Goal: Task Accomplishment & Management: Use online tool/utility

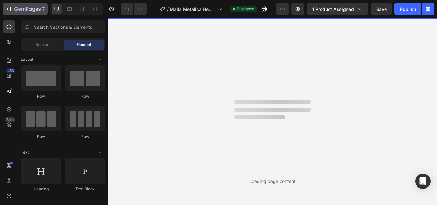
click at [10, 7] on icon "button" at bounding box center [9, 9] width 3 height 4
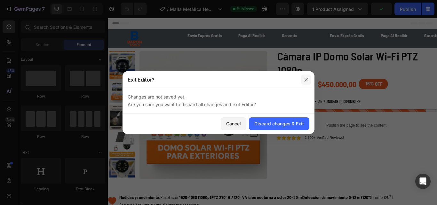
click at [304, 80] on icon "button" at bounding box center [306, 79] width 5 height 5
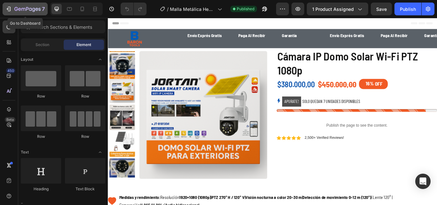
click at [8, 9] on icon "button" at bounding box center [8, 9] width 3 height 2
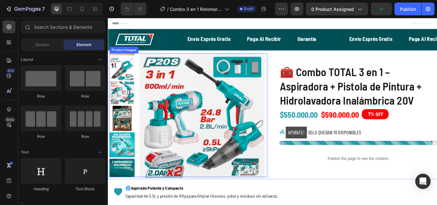
click at [181, 133] on img at bounding box center [217, 132] width 146 height 146
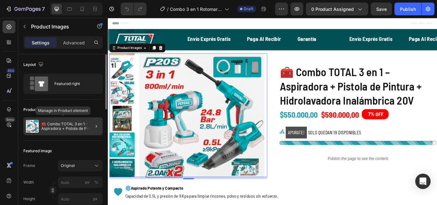
click at [75, 128] on p "🧰 Combo TOTAL 3 en 1 – Aspiradora + Pistola de Pintura + Hidrolavadora Inalámbr…" at bounding box center [70, 126] width 59 height 9
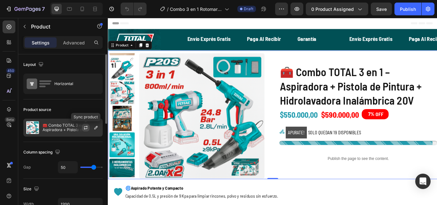
click at [85, 126] on icon "button" at bounding box center [85, 127] width 5 height 5
click at [95, 129] on icon "button" at bounding box center [95, 127] width 5 height 5
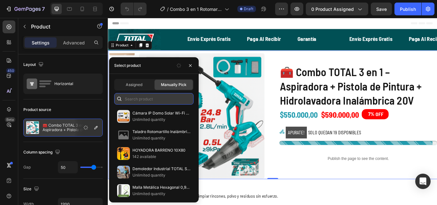
click at [134, 99] on input "text" at bounding box center [153, 99] width 79 height 12
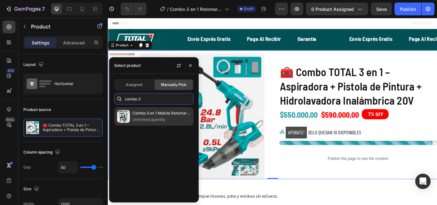
type input "combo 3"
click at [136, 118] on p "Unlimited quantity" at bounding box center [161, 119] width 58 height 6
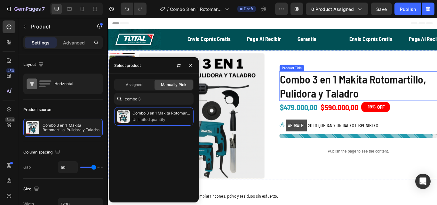
click at [308, 75] on div "Product Title" at bounding box center [322, 77] width 28 height 8
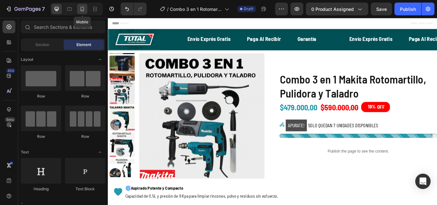
click at [80, 6] on icon at bounding box center [82, 9] width 6 height 6
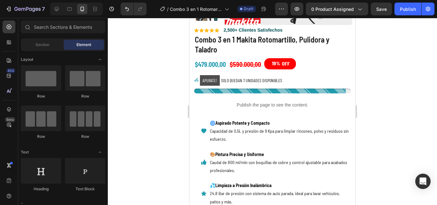
scroll to position [187, 0]
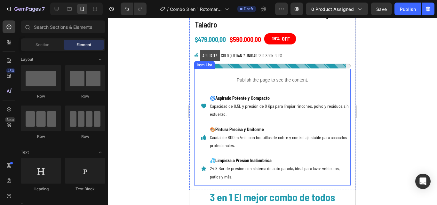
click at [241, 115] on p "🌀 Aspirado Potente y Compacto Capacidad de 0.5L y presión de 9 Kpa para limpiar…" at bounding box center [280, 106] width 140 height 24
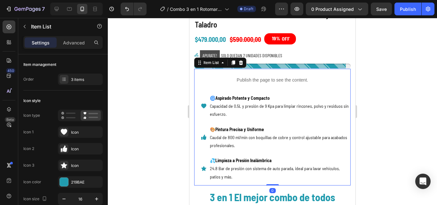
click at [210, 98] on div "🌀 Aspirado Potente y Compacto Capacidad de 0.5L y presión de 9 Kpa para limpiar…" at bounding box center [280, 106] width 142 height 26
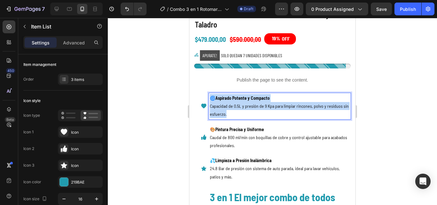
drag, startPoint x: 210, startPoint y: 98, endPoint x: 233, endPoint y: 116, distance: 29.6
click at [233, 116] on p "🌀 Aspirado Potente y Compacto Capacidad de 0.5L y presión de 9 Kpa para limpiar…" at bounding box center [280, 106] width 140 height 24
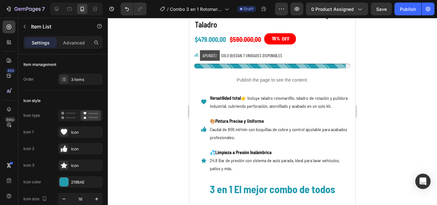
click at [195, 123] on div "Versatilidad total 👉 Incluye taladro rotomartillo, taladro de rotación y pulido…" at bounding box center [272, 123] width 156 height 109
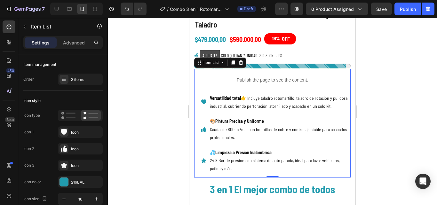
click at [211, 130] on p "🎨 Pintura Precisa y Uniforme Caudal de 800 ml/min con boquillas de cobre y cont…" at bounding box center [280, 129] width 140 height 24
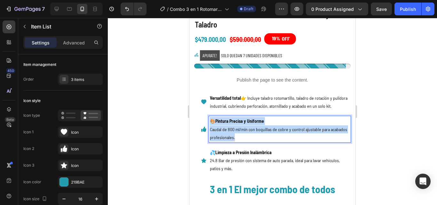
drag, startPoint x: 210, startPoint y: 129, endPoint x: 254, endPoint y: 148, distance: 47.7
click at [254, 141] on p "🎨 Pintura Precisa y Uniforme Caudal de 800 ml/min con boquillas de cobre y cont…" at bounding box center [280, 129] width 140 height 24
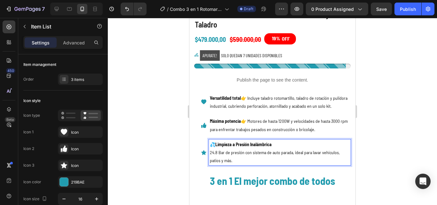
click at [213, 154] on p "💦 Limpieza a Presión Inalámbrica 24.8 Bar de presión con sistema de auto parada…" at bounding box center [280, 152] width 140 height 24
click at [212, 153] on p "💦 Limpieza a Presión Inalámbrica 24.8 Bar de presión con sistema de auto parada…" at bounding box center [280, 152] width 140 height 24
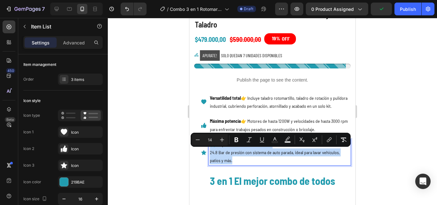
drag, startPoint x: 211, startPoint y: 152, endPoint x: 248, endPoint y: 170, distance: 40.6
click at [248, 165] on p "💦 Limpieza a Presión Inalámbrica 24.8 Bar de presión con sistema de auto parada…" at bounding box center [280, 152] width 140 height 24
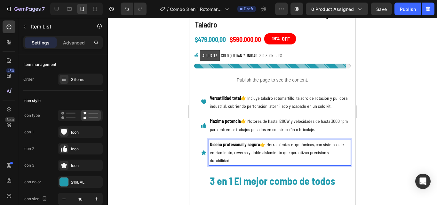
click at [374, 85] on div at bounding box center [272, 111] width 329 height 187
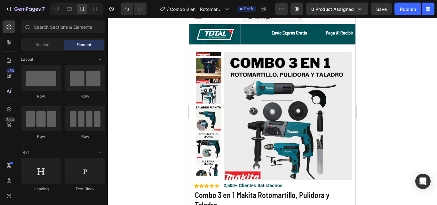
scroll to position [0, 0]
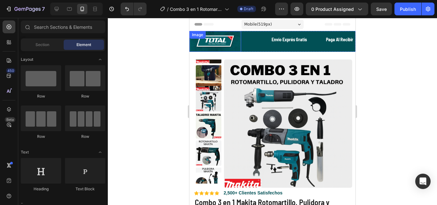
click at [216, 41] on img at bounding box center [215, 41] width 52 height 21
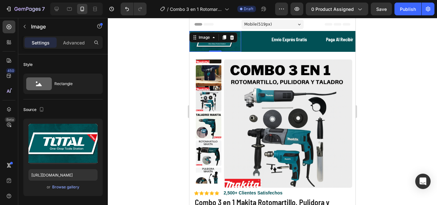
click at [154, 51] on div at bounding box center [272, 111] width 329 height 187
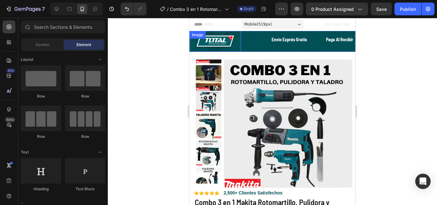
click at [215, 42] on img at bounding box center [215, 41] width 52 height 21
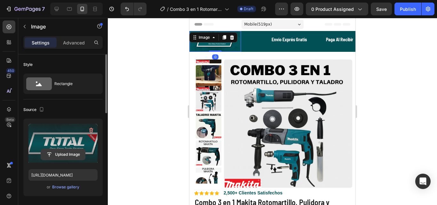
click at [68, 151] on input "file" at bounding box center [63, 154] width 44 height 11
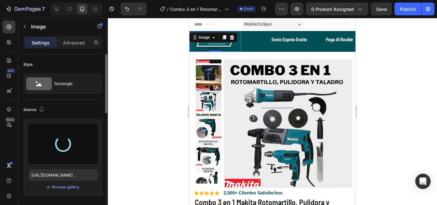
type input "[URL][DOMAIN_NAME]"
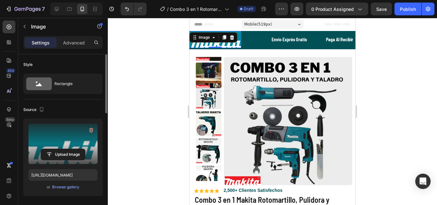
click at [163, 112] on div at bounding box center [272, 111] width 329 height 187
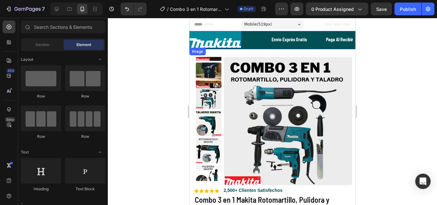
click at [207, 44] on img at bounding box center [215, 39] width 52 height 17
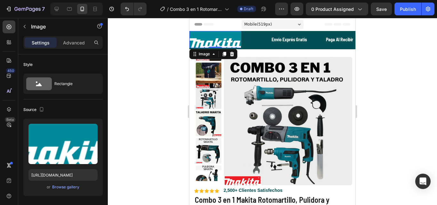
click at [154, 112] on div at bounding box center [272, 111] width 329 height 187
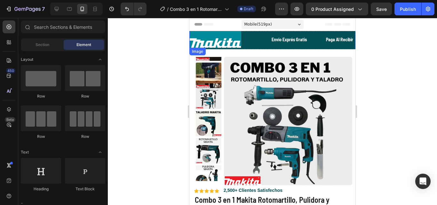
click at [226, 41] on img at bounding box center [215, 39] width 52 height 17
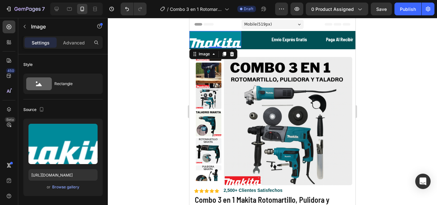
click at [171, 73] on div at bounding box center [272, 111] width 329 height 187
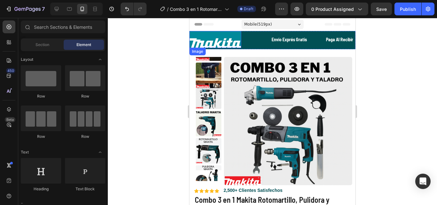
click at [214, 41] on img at bounding box center [215, 39] width 52 height 17
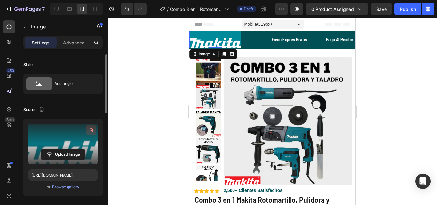
click at [91, 131] on icon "button" at bounding box center [91, 130] width 6 height 6
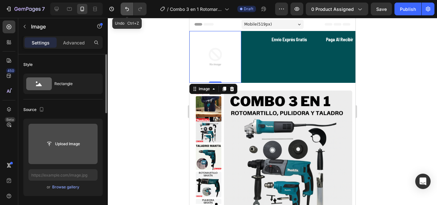
click at [129, 9] on icon "Undo/Redo" at bounding box center [127, 9] width 6 height 6
type input "[URL][DOMAIN_NAME]"
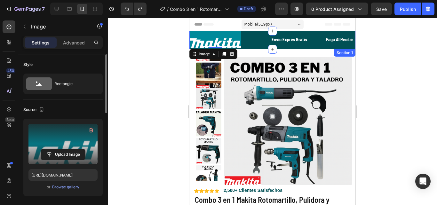
click at [249, 48] on div "Image 0 Text Envío Exprés Gratis Text Paga Al Recibir Text Garantía Text Text E…" at bounding box center [272, 40] width 166 height 18
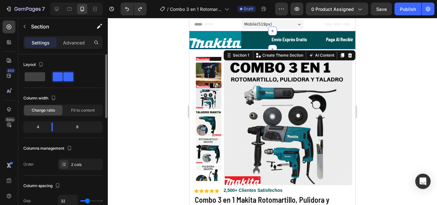
click at [245, 42] on div "Image Text Envío Exprés Gratis Text Paga Al Recibir Text Garantía Text Text Env…" at bounding box center [272, 40] width 166 height 18
click at [173, 36] on div at bounding box center [272, 111] width 329 height 187
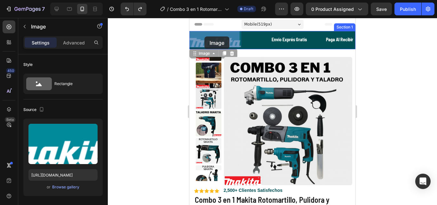
drag, startPoint x: 204, startPoint y: 43, endPoint x: 204, endPoint y: 38, distance: 4.8
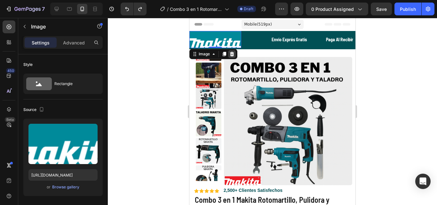
click at [231, 53] on icon at bounding box center [232, 54] width 4 height 4
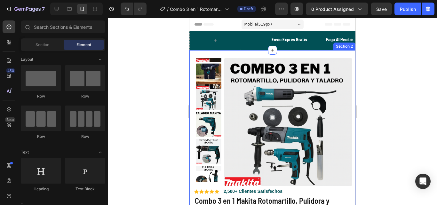
click at [163, 55] on div at bounding box center [272, 111] width 329 height 187
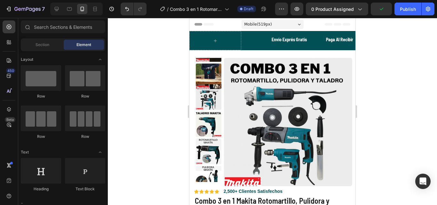
click at [396, 68] on div at bounding box center [272, 111] width 329 height 187
click at [256, 42] on div "Text" at bounding box center [261, 39] width 19 height 6
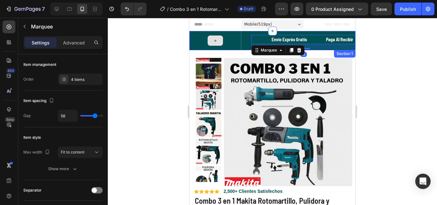
click at [232, 42] on div at bounding box center [215, 40] width 52 height 19
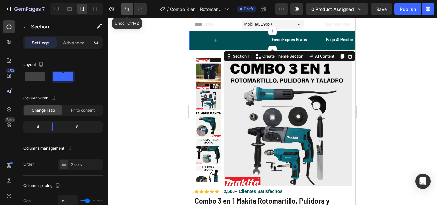
click at [125, 5] on button "Undo/Redo" at bounding box center [127, 9] width 13 height 13
click at [126, 8] on icon "Undo/Redo" at bounding box center [127, 9] width 4 height 4
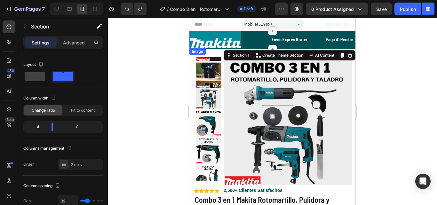
click at [210, 41] on img at bounding box center [215, 39] width 52 height 17
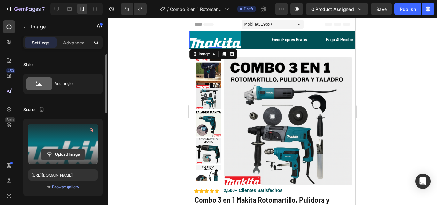
click at [67, 155] on input "file" at bounding box center [63, 154] width 44 height 11
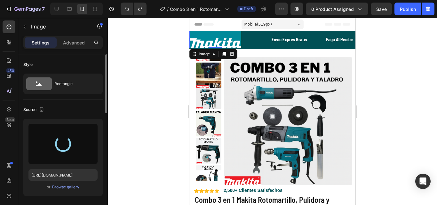
type input "[URL][DOMAIN_NAME]"
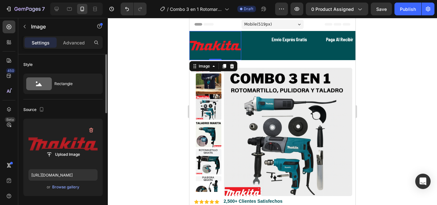
click at [389, 76] on div at bounding box center [272, 111] width 329 height 187
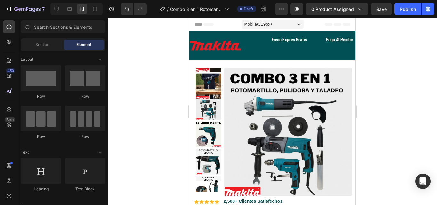
scroll to position [4, 0]
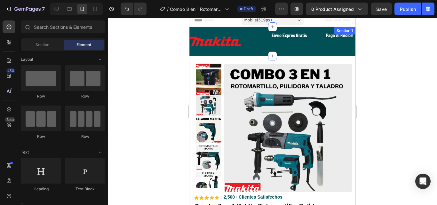
click at [297, 44] on div "Text Envío Exprés Gratis Text Paga Al Recibir Text Garantía Text Text Envío Exp…" at bounding box center [303, 36] width 104 height 18
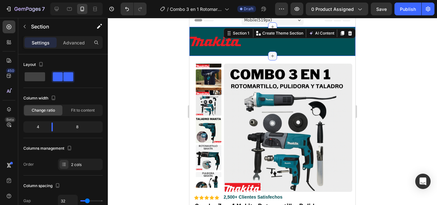
click at [271, 52] on div at bounding box center [272, 55] width 9 height 9
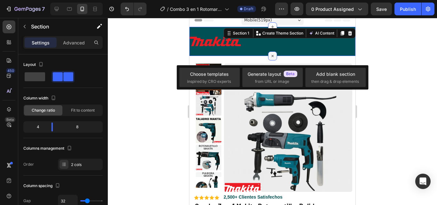
click at [268, 53] on div at bounding box center [272, 55] width 9 height 9
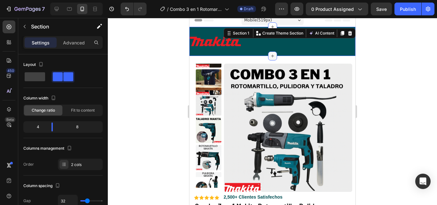
click at [270, 53] on icon at bounding box center [272, 55] width 5 height 5
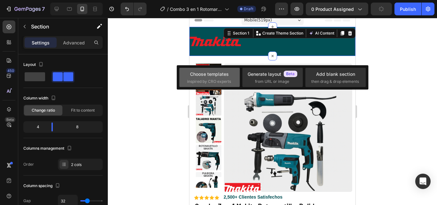
click at [223, 74] on div "Choose templates" at bounding box center [209, 74] width 39 height 7
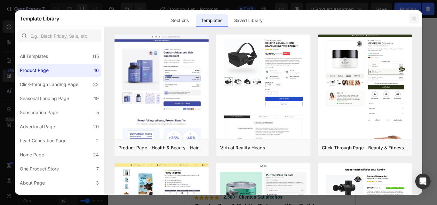
click at [413, 19] on icon "button" at bounding box center [413, 18] width 5 height 5
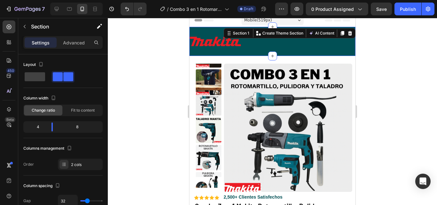
click at [411, 46] on div at bounding box center [272, 111] width 329 height 187
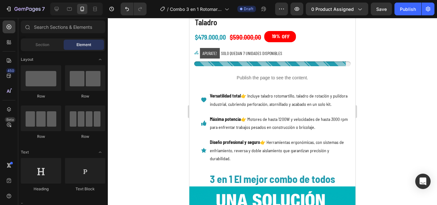
scroll to position [173, 0]
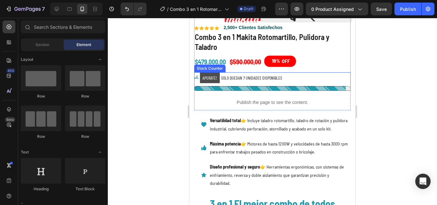
click at [284, 87] on div at bounding box center [272, 88] width 156 height 5
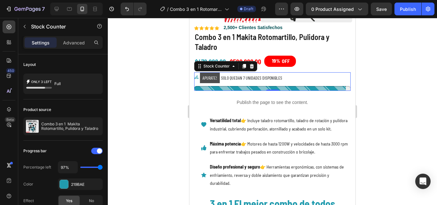
click at [400, 75] on div at bounding box center [272, 111] width 329 height 187
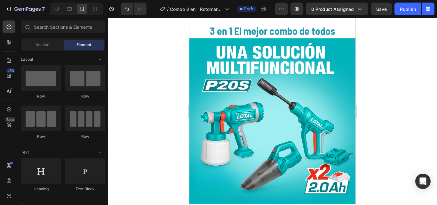
scroll to position [361, 0]
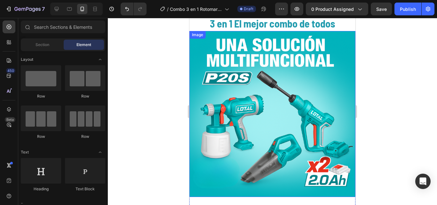
click at [268, 99] on img at bounding box center [272, 114] width 166 height 166
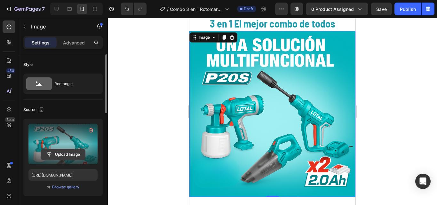
click at [60, 150] on input "file" at bounding box center [63, 154] width 44 height 11
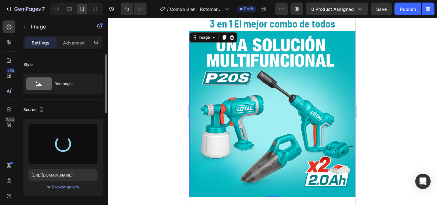
type input "[URL][DOMAIN_NAME]"
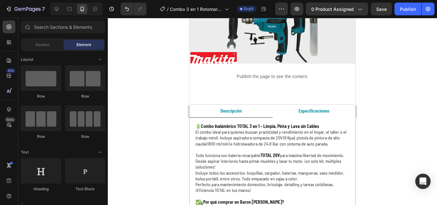
scroll to position [536, 0]
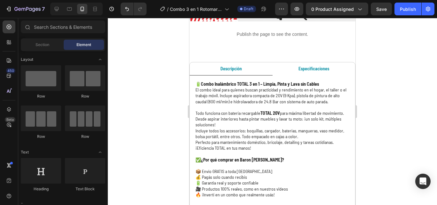
drag, startPoint x: 353, startPoint y: 67, endPoint x: 548, endPoint y: 100, distance: 198.0
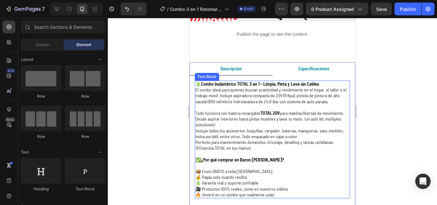
click at [197, 81] on p "🔋 Combo Inalámbrico TOTAL 3 en 1 – Limpia, Pinta y Lava sin Cables" at bounding box center [272, 84] width 154 height 6
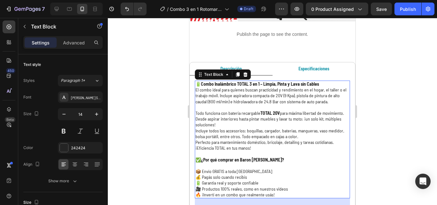
click at [196, 81] on p "🔋 Combo Inalámbrico TOTAL 3 en 1 – Limpia, Pinta y Lava sin Cables" at bounding box center [272, 84] width 154 height 6
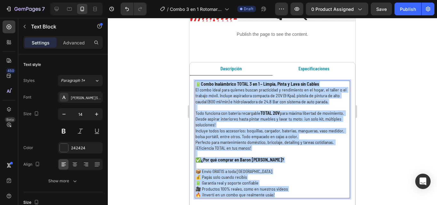
drag, startPoint x: 196, startPoint y: 79, endPoint x: 274, endPoint y: 190, distance: 136.3
click at [274, 190] on div "🔋 Combo Inalámbrico TOTAL 3 en 1 – Limpia, Pinta y Lava sin Cables [PERSON_NAME…" at bounding box center [272, 140] width 155 height 118
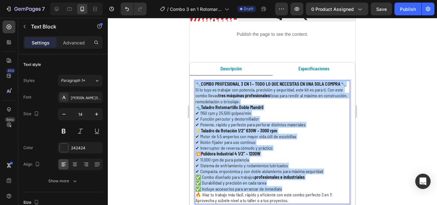
scroll to position [542, 0]
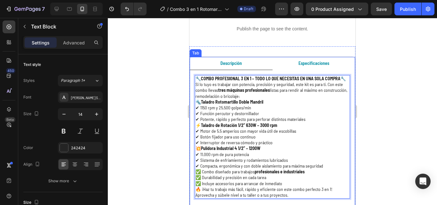
click at [309, 60] on strong "Especificaciones" at bounding box center [313, 62] width 31 height 5
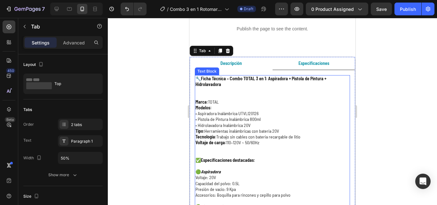
click at [197, 76] on p "🔧 Ficha Técnica – Combo TOTAL 3 en 1: Aspiradora + Pistola de Pintura + Hidrola…" at bounding box center [272, 85] width 154 height 18
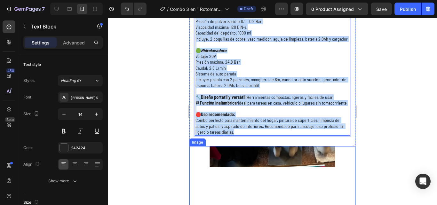
scroll to position [764, 0]
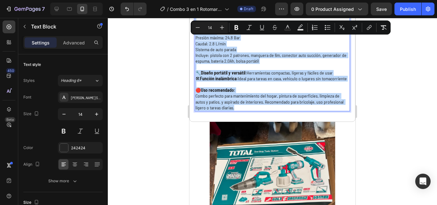
drag, startPoint x: 195, startPoint y: 71, endPoint x: 236, endPoint y: 120, distance: 63.6
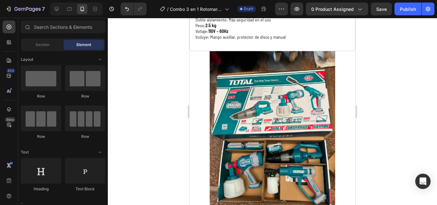
scroll to position [711, 0]
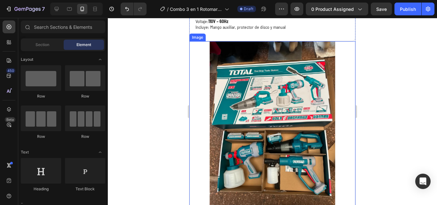
click at [291, 110] on img at bounding box center [272, 124] width 166 height 166
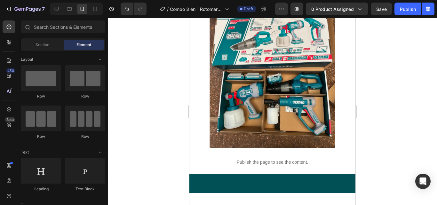
scroll to position [728, 0]
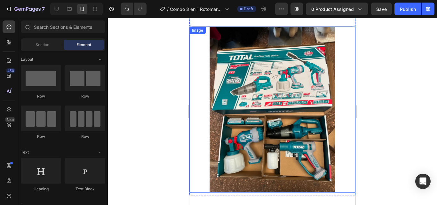
click at [274, 121] on img at bounding box center [272, 110] width 166 height 166
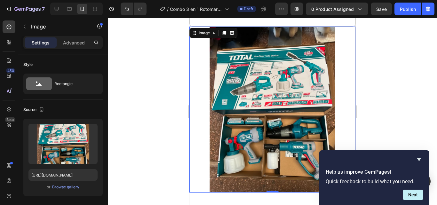
click at [258, 99] on img at bounding box center [272, 110] width 166 height 166
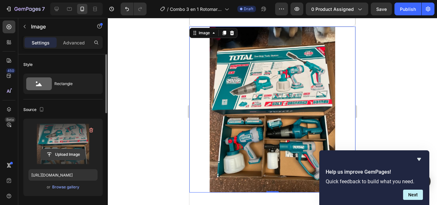
click at [63, 153] on input "file" at bounding box center [63, 154] width 44 height 11
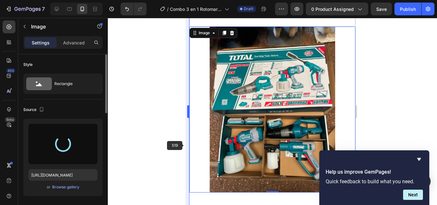
type input "[URL][DOMAIN_NAME]"
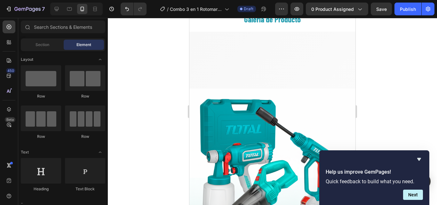
scroll to position [857, 0]
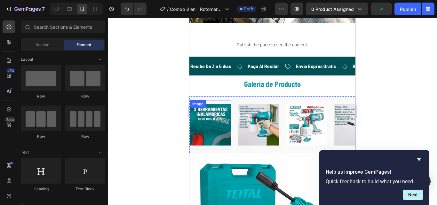
click at [210, 131] on img at bounding box center [211, 125] width 42 height 42
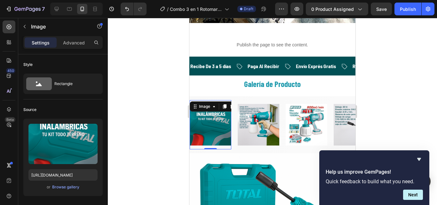
click at [202, 129] on img at bounding box center [211, 125] width 42 height 42
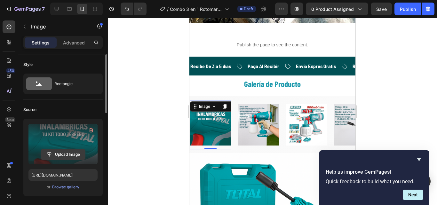
click at [60, 158] on input "file" at bounding box center [63, 154] width 44 height 11
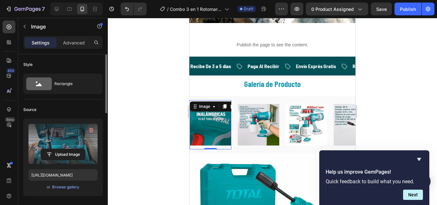
type input "[URL][DOMAIN_NAME]"
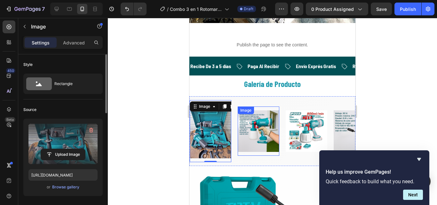
click at [253, 141] on img at bounding box center [259, 131] width 42 height 42
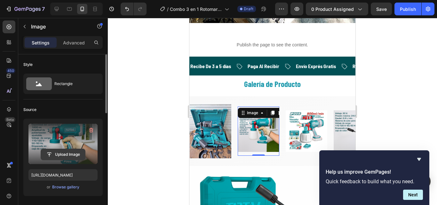
click at [80, 153] on input "file" at bounding box center [63, 154] width 44 height 11
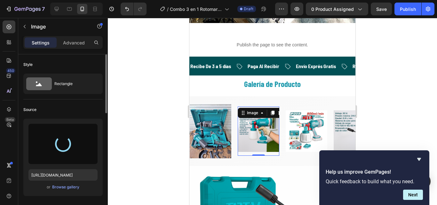
type input "[URL][DOMAIN_NAME]"
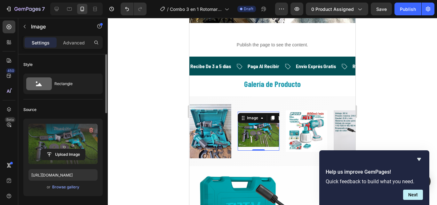
click at [259, 135] on img at bounding box center [259, 130] width 42 height 31
click at [262, 139] on img at bounding box center [259, 130] width 42 height 31
click at [77, 154] on input "file" at bounding box center [63, 154] width 44 height 11
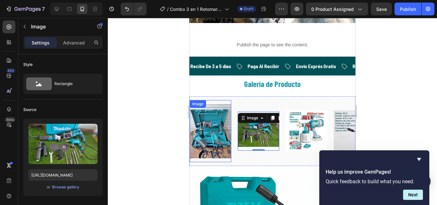
click at [220, 134] on img at bounding box center [211, 131] width 42 height 54
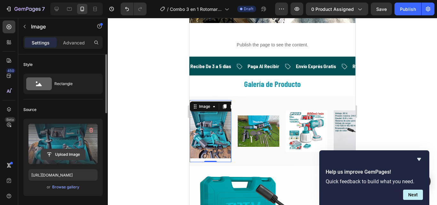
click at [69, 154] on input "file" at bounding box center [63, 154] width 44 height 11
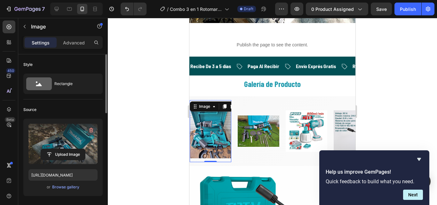
type input "[URL][DOMAIN_NAME]"
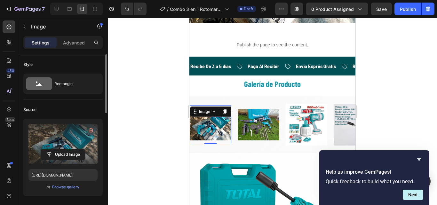
click at [371, 108] on div at bounding box center [272, 111] width 329 height 187
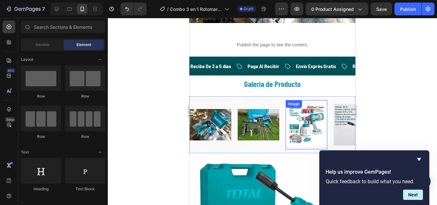
click at [307, 132] on img at bounding box center [307, 125] width 42 height 42
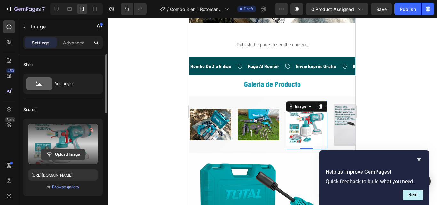
click at [68, 153] on input "file" at bounding box center [63, 154] width 44 height 11
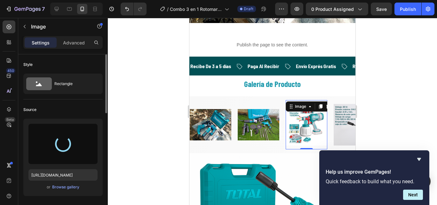
type input "[URL][DOMAIN_NAME]"
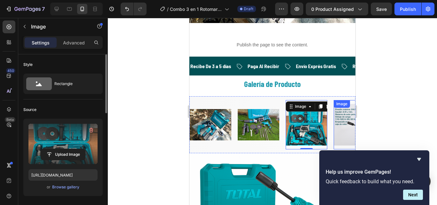
click at [423, 117] on div at bounding box center [272, 111] width 329 height 187
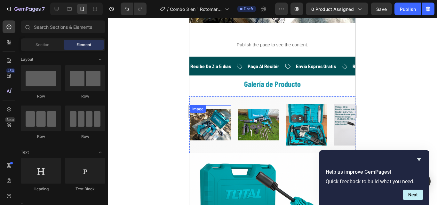
click at [219, 129] on img at bounding box center [211, 124] width 42 height 31
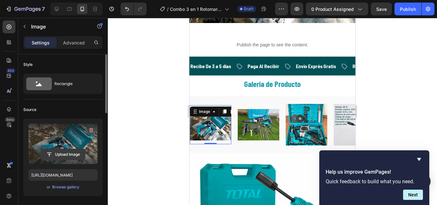
click at [66, 154] on input "file" at bounding box center [63, 154] width 44 height 11
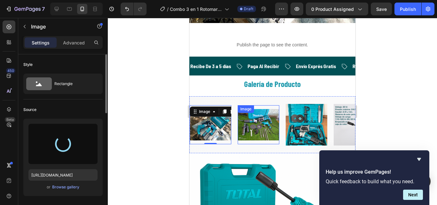
type input "[URL][DOMAIN_NAME]"
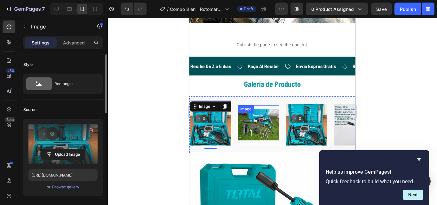
click at [260, 127] on img at bounding box center [259, 124] width 42 height 31
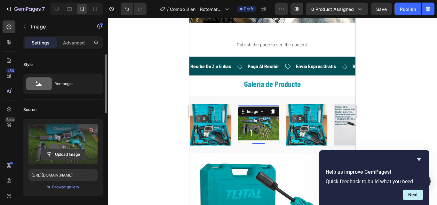
click at [59, 155] on input "file" at bounding box center [63, 154] width 44 height 11
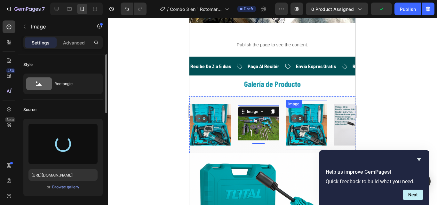
type input "[URL][DOMAIN_NAME]"
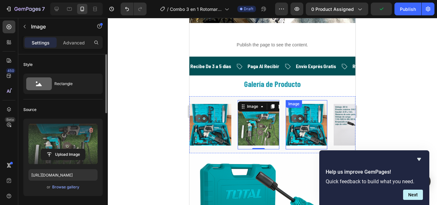
click at [301, 137] on img at bounding box center [307, 125] width 42 height 42
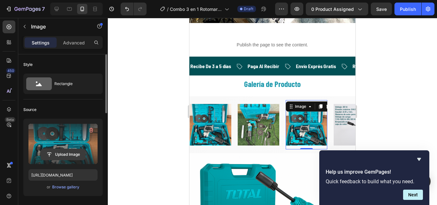
click at [76, 156] on input "file" at bounding box center [63, 154] width 44 height 11
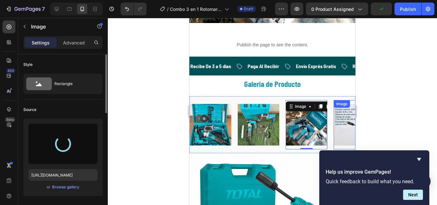
type input "[URL][DOMAIN_NAME]"
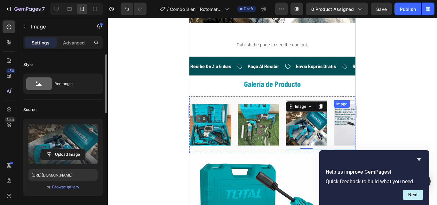
click at [339, 127] on img at bounding box center [355, 125] width 42 height 42
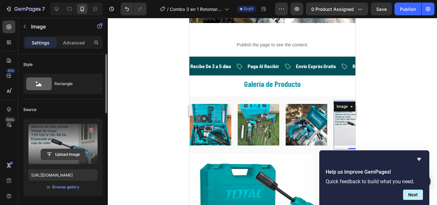
click at [48, 152] on input "file" at bounding box center [63, 154] width 44 height 11
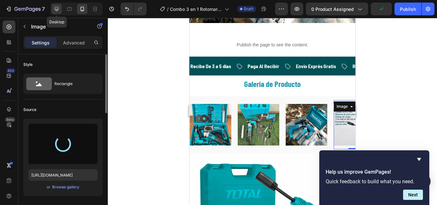
type input "[URL][DOMAIN_NAME]"
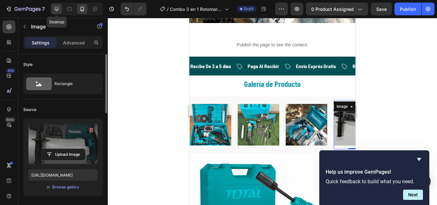
click at [56, 8] on icon at bounding box center [56, 9] width 6 height 6
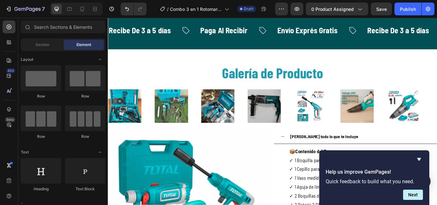
scroll to position [1156, 0]
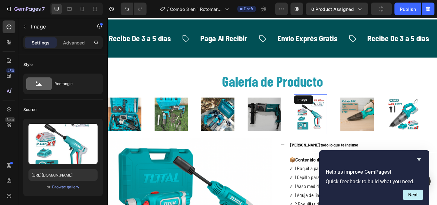
click at [344, 138] on img at bounding box center [344, 130] width 39 height 39
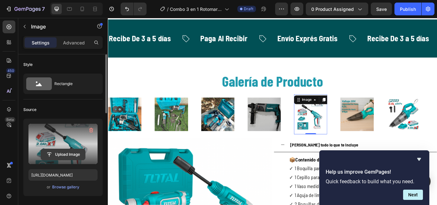
click at [65, 154] on input "file" at bounding box center [63, 154] width 44 height 11
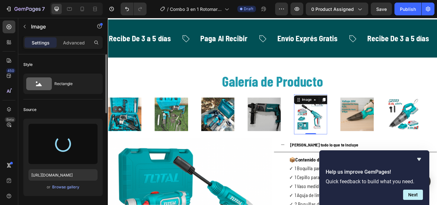
type input "[URL][DOMAIN_NAME]"
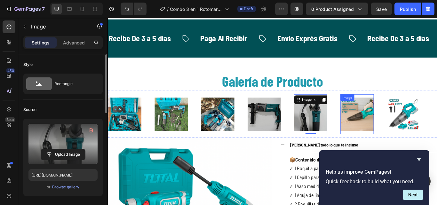
click at [405, 134] on img at bounding box center [398, 130] width 39 height 39
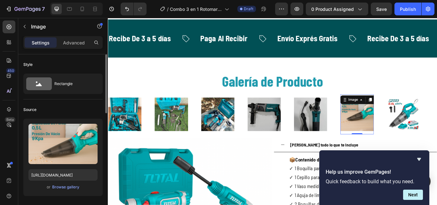
drag, startPoint x: 414, startPoint y: 113, endPoint x: 422, endPoint y: 121, distance: 11.8
click at [418, 120] on div "Image 0" at bounding box center [406, 130] width 54 height 46
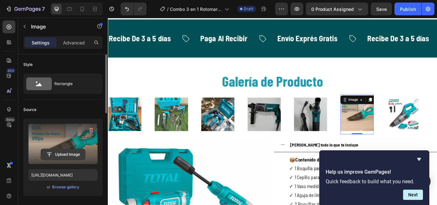
click at [67, 151] on input "file" at bounding box center [63, 154] width 44 height 11
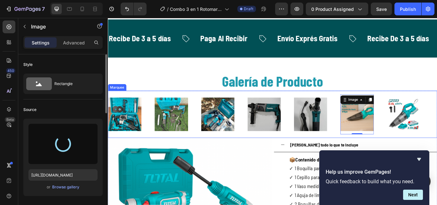
type input "[URL][DOMAIN_NAME]"
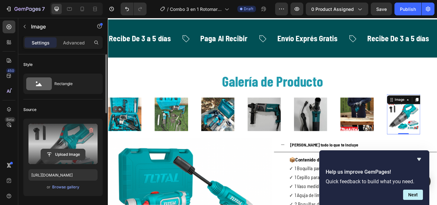
click at [75, 155] on input "file" at bounding box center [63, 154] width 44 height 11
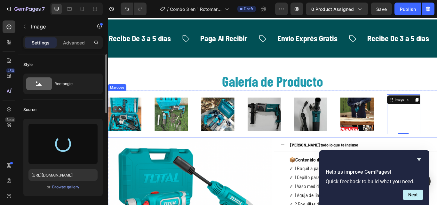
type input "[URL][DOMAIN_NAME]"
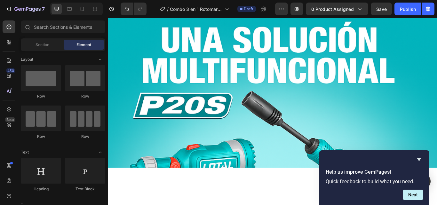
scroll to position [286, 0]
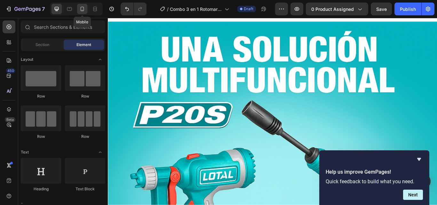
click at [82, 11] on icon at bounding box center [82, 9] width 6 height 6
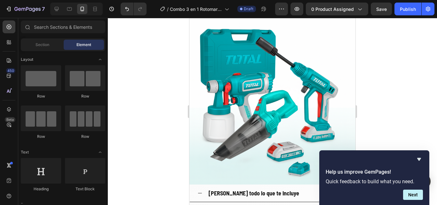
scroll to position [912, 0]
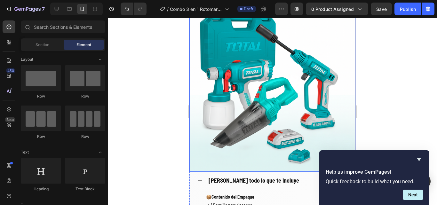
click at [297, 98] on img at bounding box center [272, 89] width 166 height 166
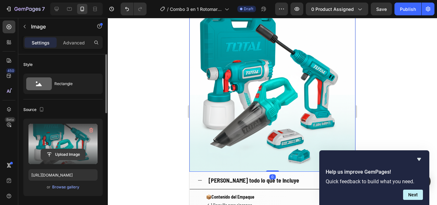
click at [73, 156] on input "file" at bounding box center [63, 154] width 44 height 11
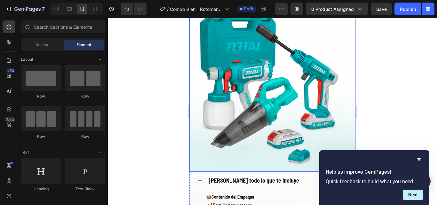
click at [288, 96] on img at bounding box center [272, 89] width 166 height 166
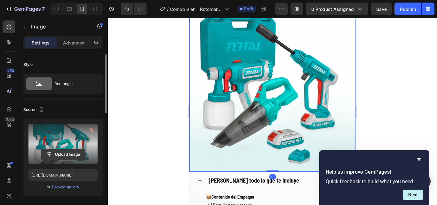
click at [58, 157] on input "file" at bounding box center [63, 154] width 44 height 11
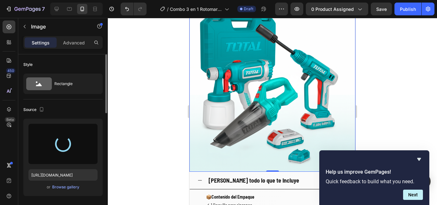
type input "[URL][DOMAIN_NAME]"
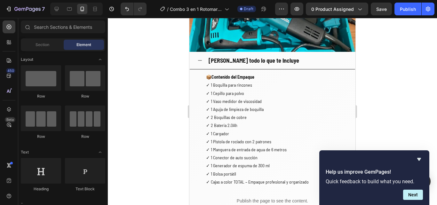
scroll to position [1028, 0]
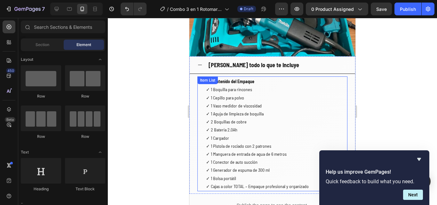
click at [226, 79] on strong "Contenido del Empaque" at bounding box center [232, 81] width 43 height 5
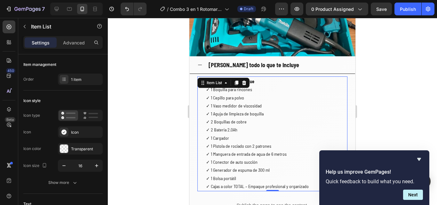
click at [211, 95] on p "✓ 1 Boquilla para rincones ✓ 1 Cepillo para polvo ✓ 1 Vaso medidor de viscosida…" at bounding box center [257, 133] width 103 height 97
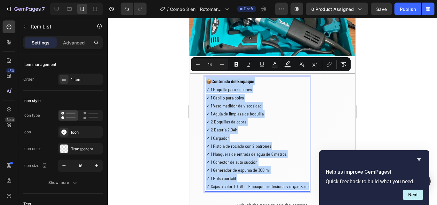
drag, startPoint x: 207, startPoint y: 75, endPoint x: 307, endPoint y: 183, distance: 147.3
click at [307, 183] on div "📦 Contenido del Empaque ✓ 1 Boquilla para rincones ✓ 1 Cepillo para polvo ✓ 1 V…" at bounding box center [257, 133] width 105 height 115
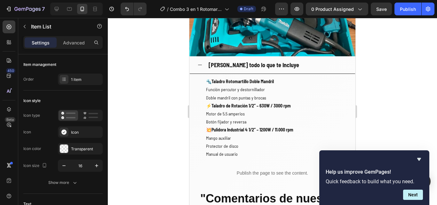
click at [430, 92] on div at bounding box center [272, 111] width 329 height 187
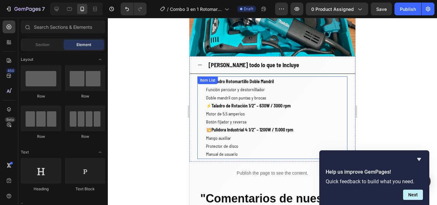
click at [212, 102] on p "⚡ Taladro de Rotación 1/2” – 630W / 3000 rpm" at bounding box center [249, 106] width 87 height 8
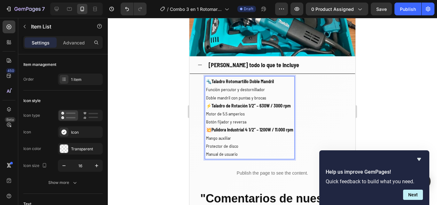
click at [215, 103] on strong "Taladro de Rotación 1/2” – 630W / 3000 rpm" at bounding box center [250, 105] width 79 height 5
click at [212, 102] on p "⚡ Taladro de Rotación 1/2” – 630W / 3000 rpm" at bounding box center [249, 106] width 87 height 8
click at [212, 79] on strong "Taladro Rotomartillo Doble Mandril" at bounding box center [242, 81] width 62 height 5
click at [208, 103] on strong "Taladro de Rotación 1/2” – 630W / 3000 rpm" at bounding box center [246, 105] width 79 height 5
click at [213, 127] on strong "Pulidora Industrial 4 1/2” – 1200W / 11.000 rpm" at bounding box center [252, 129] width 82 height 5
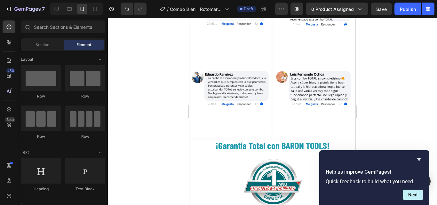
scroll to position [1238, 0]
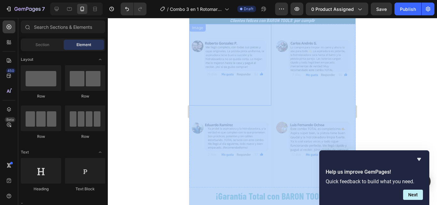
drag, startPoint x: 354, startPoint y: 112, endPoint x: 239, endPoint y: 94, distance: 116.6
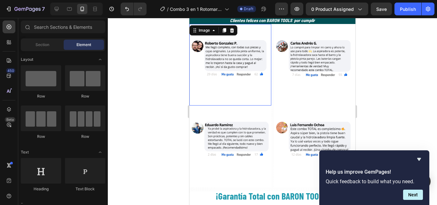
drag, startPoint x: 611, startPoint y: 94, endPoint x: 422, endPoint y: 76, distance: 190.2
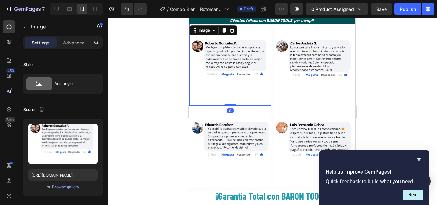
click at [422, 76] on div at bounding box center [272, 111] width 329 height 187
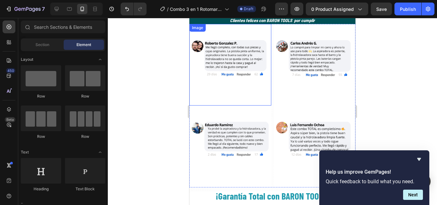
click at [230, 49] on img at bounding box center [230, 65] width 82 height 82
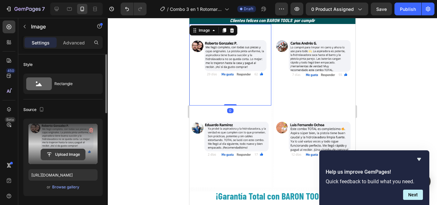
click at [65, 156] on input "file" at bounding box center [63, 154] width 44 height 11
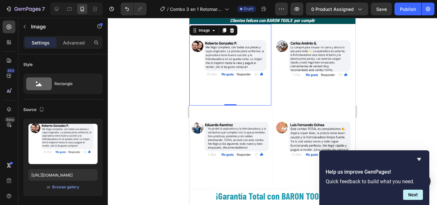
click at [225, 48] on img at bounding box center [230, 65] width 82 height 82
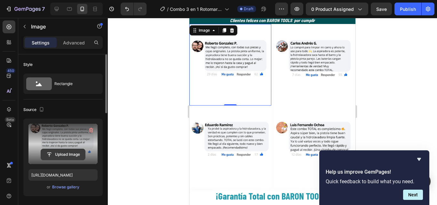
click at [69, 155] on input "file" at bounding box center [63, 154] width 44 height 11
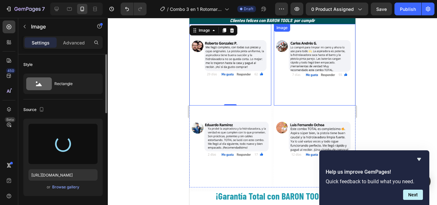
click at [307, 77] on img at bounding box center [315, 65] width 82 height 82
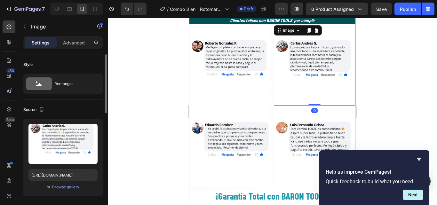
click at [221, 63] on img at bounding box center [230, 65] width 82 height 82
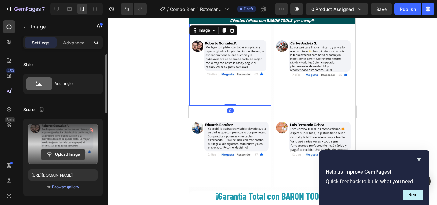
click at [67, 159] on input "file" at bounding box center [63, 154] width 44 height 11
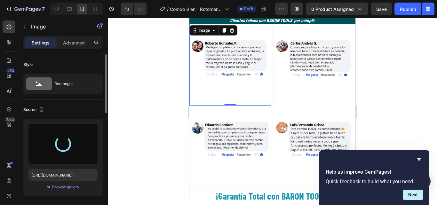
type input "[URL][DOMAIN_NAME]"
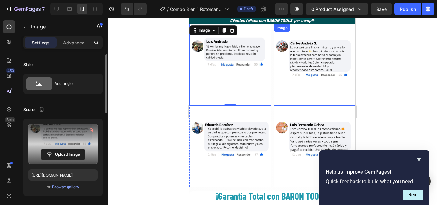
click at [310, 73] on img at bounding box center [315, 65] width 82 height 82
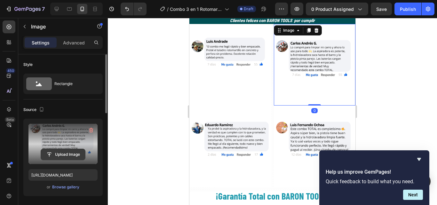
click at [59, 158] on input "file" at bounding box center [63, 154] width 44 height 11
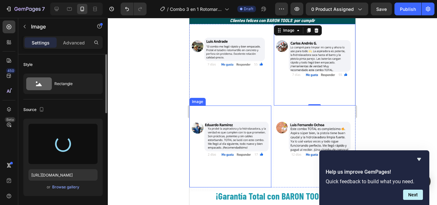
type input "[URL][DOMAIN_NAME]"
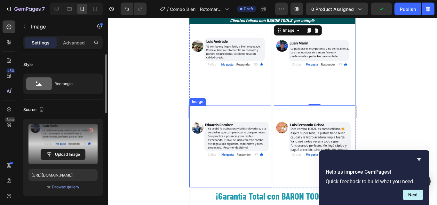
click at [231, 130] on img at bounding box center [230, 147] width 82 height 82
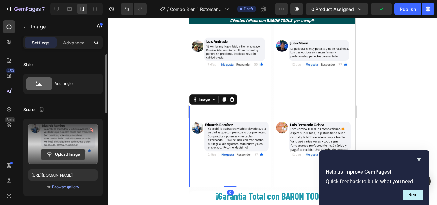
click at [70, 156] on input "file" at bounding box center [63, 154] width 44 height 11
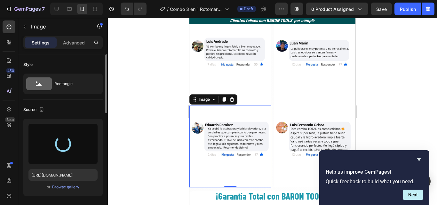
type input "[URL][DOMAIN_NAME]"
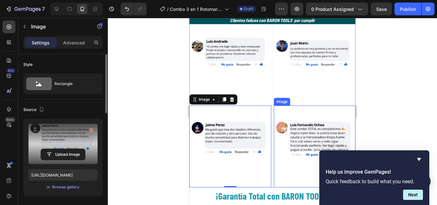
click at [297, 126] on img at bounding box center [315, 147] width 82 height 82
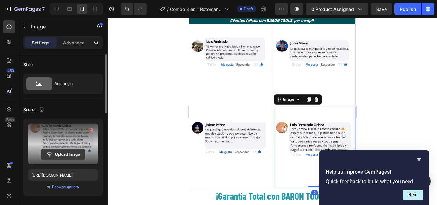
click at [68, 152] on input "file" at bounding box center [63, 154] width 44 height 11
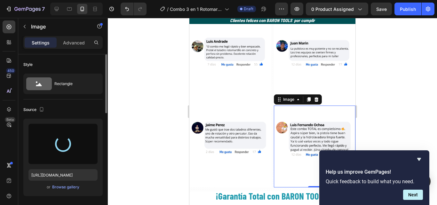
type input "[URL][DOMAIN_NAME]"
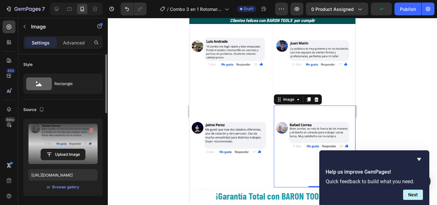
click at [177, 72] on div at bounding box center [272, 111] width 329 height 187
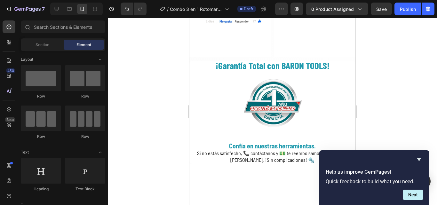
scroll to position [1297, 0]
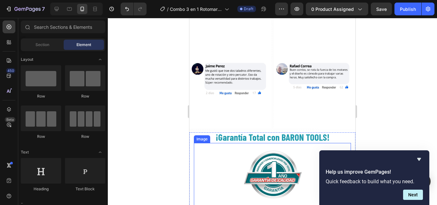
click at [269, 162] on img at bounding box center [273, 175] width 64 height 64
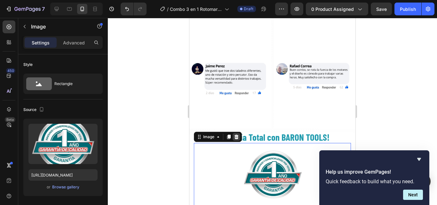
click at [238, 135] on icon at bounding box center [236, 137] width 4 height 4
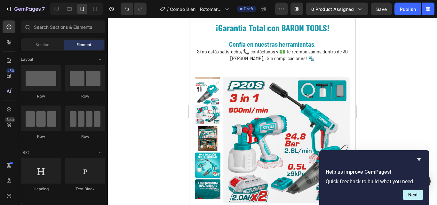
scroll to position [1427, 0]
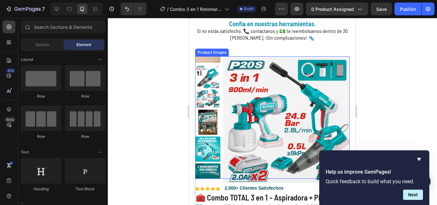
click at [283, 135] on img at bounding box center [286, 119] width 127 height 127
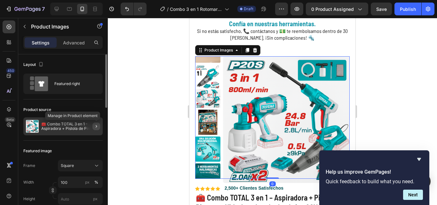
click at [95, 126] on icon "button" at bounding box center [96, 126] width 5 height 5
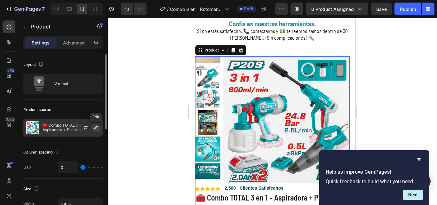
click at [95, 127] on icon "button" at bounding box center [95, 127] width 5 height 5
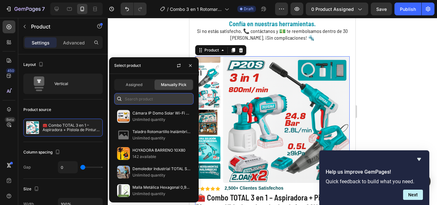
click at [136, 98] on input "text" at bounding box center [153, 99] width 79 height 12
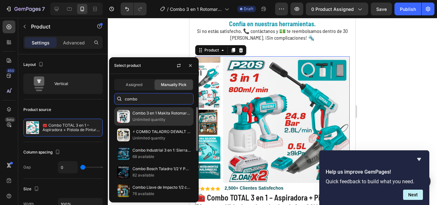
type input "combo"
click at [147, 123] on p "Unlimited quantity" at bounding box center [161, 119] width 58 height 6
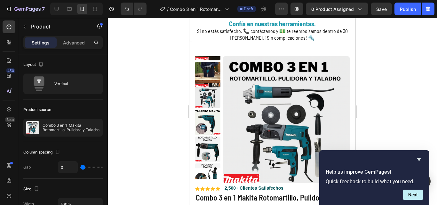
click at [367, 125] on div at bounding box center [272, 111] width 329 height 187
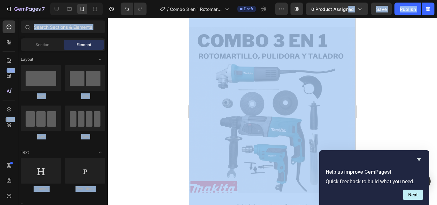
scroll to position [230, 0]
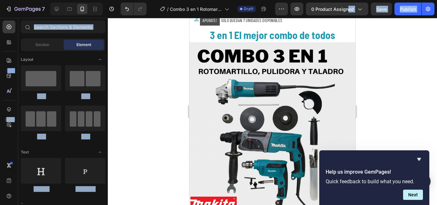
click at [370, 0] on div "7 Version history / Combo 3 en 1 Rotomartillo, Pulidora y Taladro Draft Preview…" at bounding box center [218, 0] width 437 height 0
click at [370, 47] on div at bounding box center [272, 111] width 329 height 187
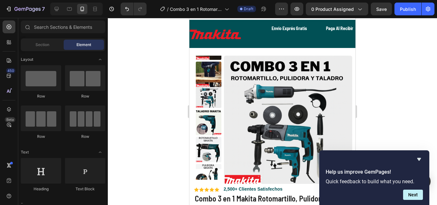
scroll to position [0, 0]
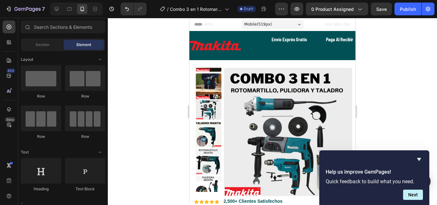
drag, startPoint x: 407, startPoint y: 12, endPoint x: 386, endPoint y: 51, distance: 44.5
click at [390, 0] on div "7 Version history / Combo 3 en 1 Rotomartillo, Pulidora y Taladro Draft Preview…" at bounding box center [218, 0] width 437 height 0
click at [400, 11] on div "Publish" at bounding box center [408, 9] width 16 height 7
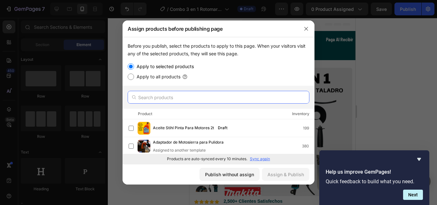
click at [154, 95] on input "text" at bounding box center [219, 97] width 182 height 13
click at [153, 96] on input "text" at bounding box center [219, 97] width 182 height 13
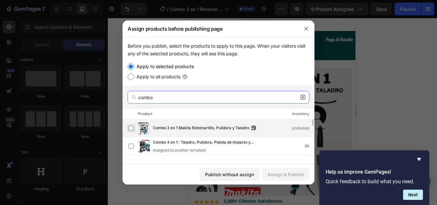
type input "combo"
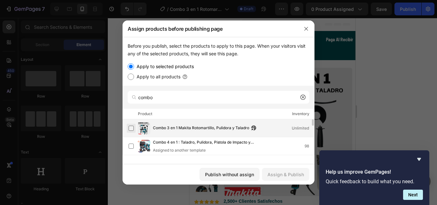
click at [132, 128] on label at bounding box center [131, 128] width 5 height 5
click at [287, 173] on div "Assign & Publish" at bounding box center [285, 174] width 36 height 7
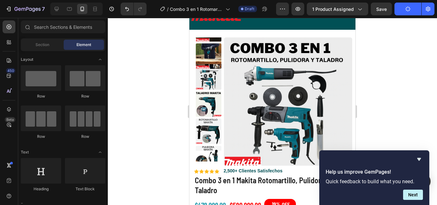
scroll to position [8, 0]
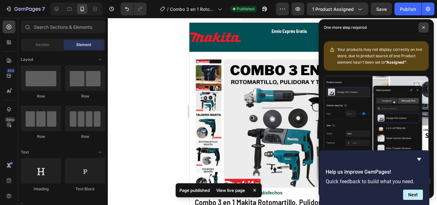
click at [425, 28] on icon at bounding box center [423, 27] width 3 height 3
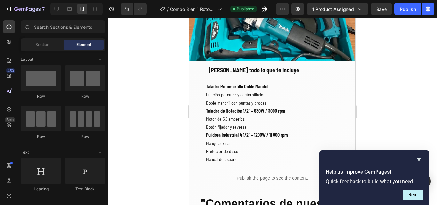
scroll to position [603, 0]
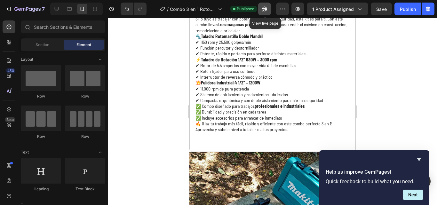
click at [264, 10] on icon "button" at bounding box center [263, 11] width 2 height 2
